Goal: Find contact information: Find contact information

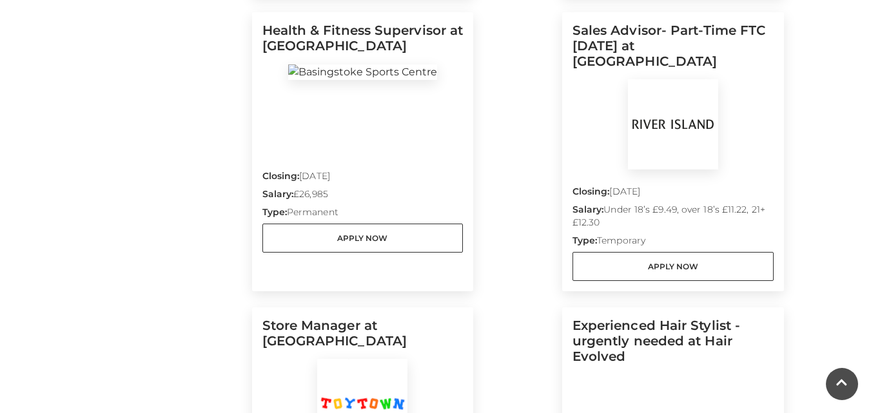
scroll to position [903, 0]
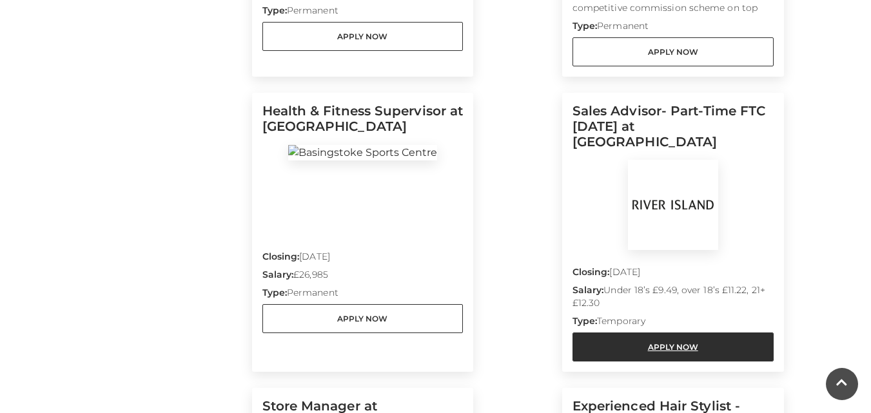
click at [642, 333] on link "Apply Now" at bounding box center [673, 347] width 201 height 29
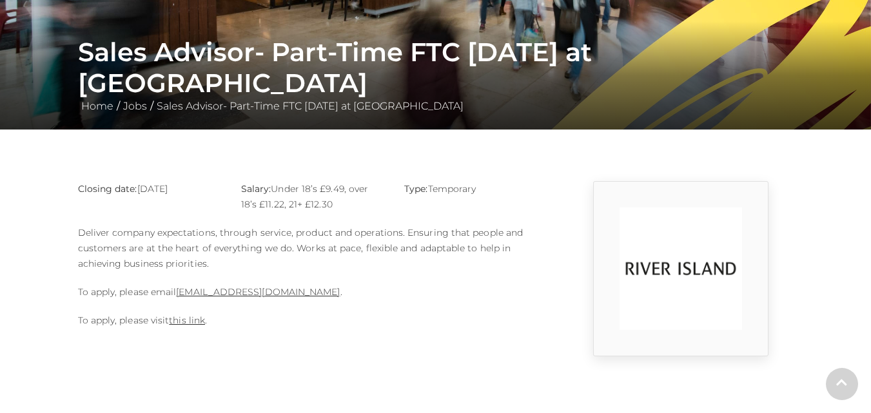
scroll to position [193, 0]
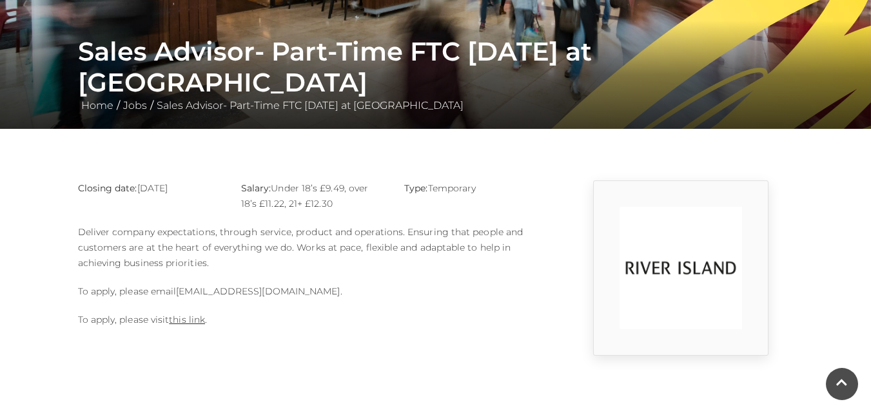
click at [229, 289] on link "[EMAIL_ADDRESS][DOMAIN_NAME]" at bounding box center [258, 292] width 164 height 12
click at [188, 317] on link "this link" at bounding box center [187, 320] width 36 height 12
click at [192, 319] on link "this link" at bounding box center [187, 320] width 36 height 12
click at [255, 292] on link "Basingstoke@river-island.com" at bounding box center [258, 292] width 164 height 12
drag, startPoint x: 175, startPoint y: 291, endPoint x: 315, endPoint y: 289, distance: 140.6
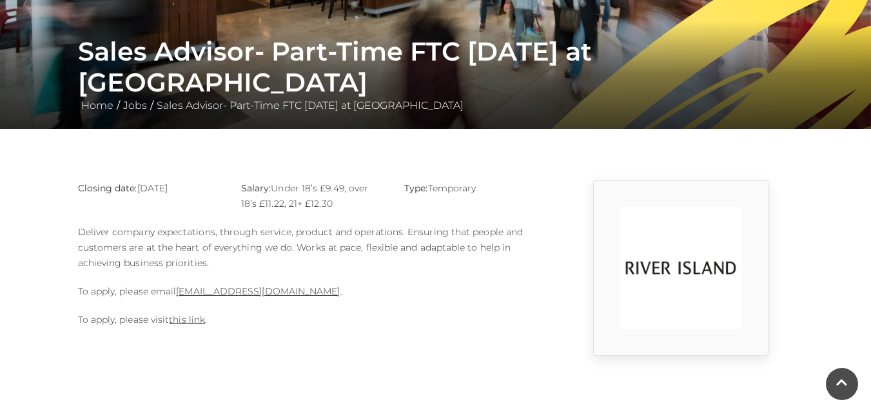
click at [315, 289] on p "To apply, please email Basingstoke@river-island.com ." at bounding box center [313, 291] width 471 height 15
copy p "Basingstoke@river-island.com"
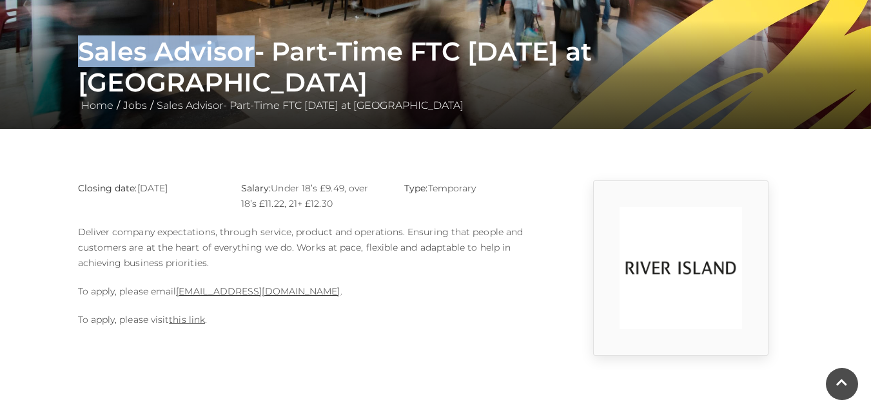
drag, startPoint x: 76, startPoint y: 81, endPoint x: 252, endPoint y: 78, distance: 176.1
click at [252, 78] on div "Sales Advisor- Part-Time FTC JAN 2026 at River Island Home / Jobs / Sales Advis…" at bounding box center [435, 74] width 735 height 77
copy h1 "Sales Advisor"
